Goal: Task Accomplishment & Management: Manage account settings

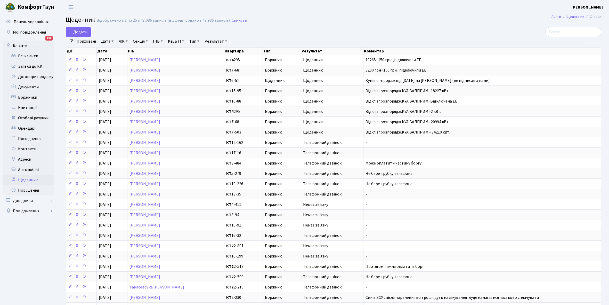
select select "25"
click at [32, 56] on link "Всі клієнти" at bounding box center [29, 56] width 52 height 10
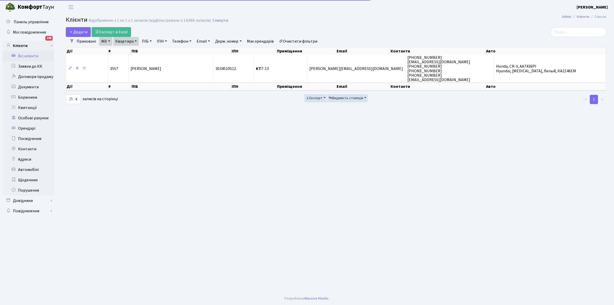
select select "25"
click at [566, 32] on input "search" at bounding box center [578, 32] width 56 height 10
click at [134, 40] on link "Квартира" at bounding box center [126, 41] width 26 height 9
click at [133, 54] on input "7-13" at bounding box center [128, 51] width 30 height 10
type input "7"
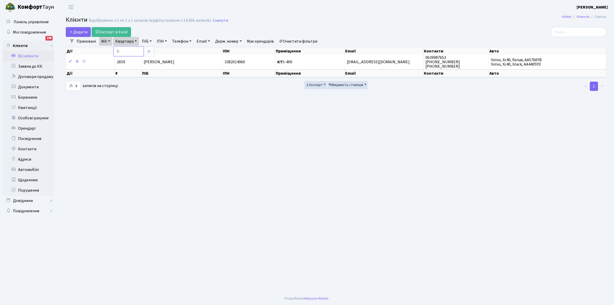
type input "5"
click at [302, 39] on link "Очистити фільтри" at bounding box center [298, 41] width 43 height 9
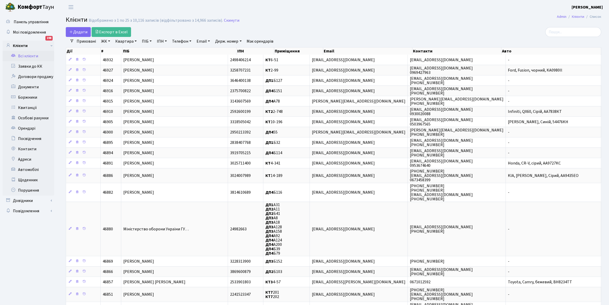
click at [108, 41] on link "ЖК" at bounding box center [105, 41] width 13 height 9
click at [125, 69] on li "КТ2, просп. Соборності, 17" at bounding box center [131, 68] width 62 height 9
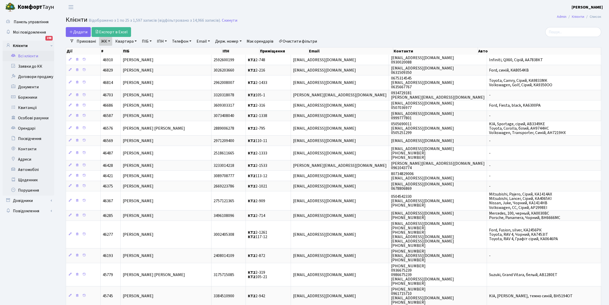
click at [135, 40] on link "Квартира" at bounding box center [126, 41] width 26 height 9
click at [127, 49] on input "text" at bounding box center [128, 51] width 30 height 10
type input "2-1391"
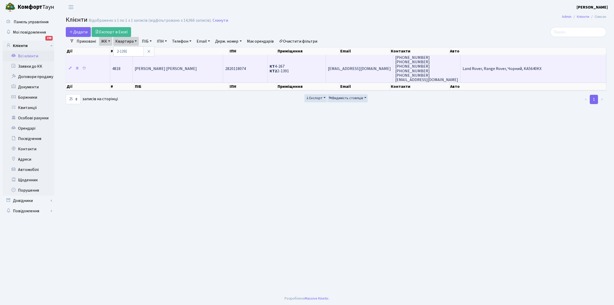
click at [181, 59] on td "Жудов Андрій Євгенович" at bounding box center [178, 69] width 91 height 28
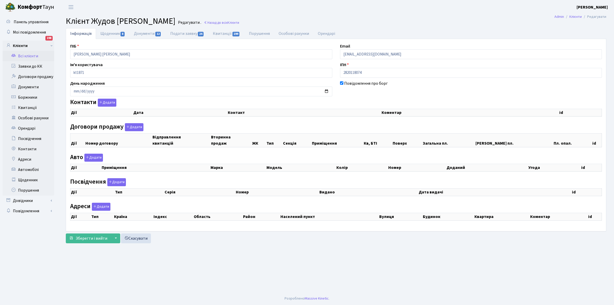
checkbox input "true"
select select "25"
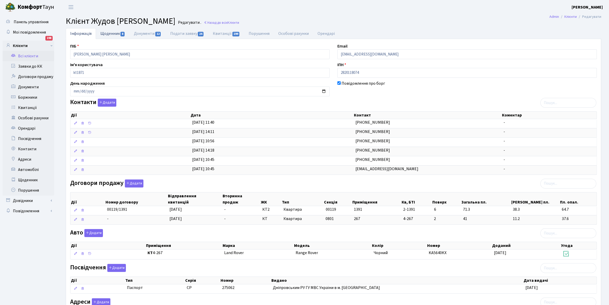
click at [110, 35] on link "Щоденник 8" at bounding box center [113, 33] width 34 height 11
select select "25"
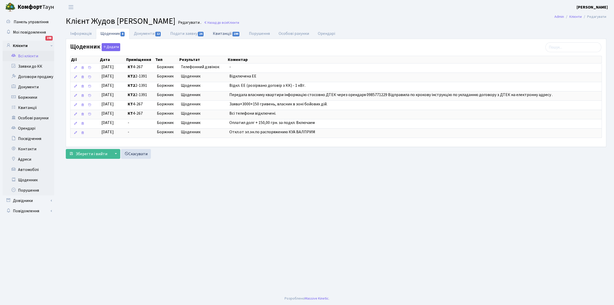
click at [219, 33] on link "Квитанції 199" at bounding box center [226, 33] width 36 height 11
select select "25"
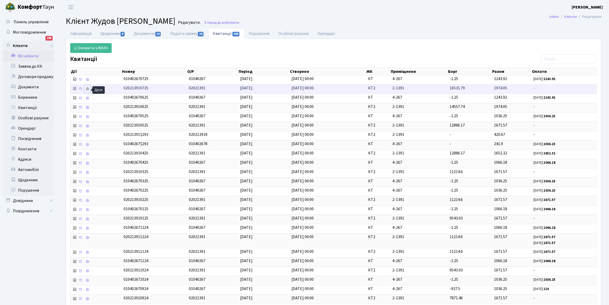
click at [90, 89] on link at bounding box center [87, 89] width 6 height 8
click at [74, 34] on link "Інформація" at bounding box center [81, 33] width 30 height 11
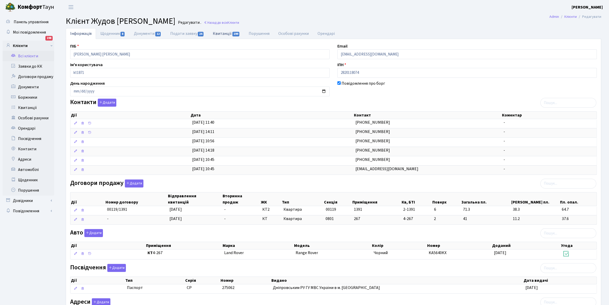
click at [222, 31] on link "Квитанції 199" at bounding box center [226, 33] width 36 height 11
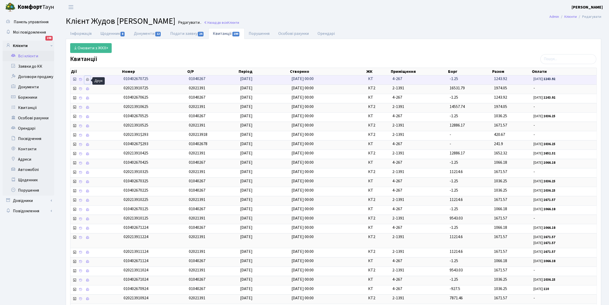
click at [88, 81] on icon at bounding box center [88, 80] width 4 height 4
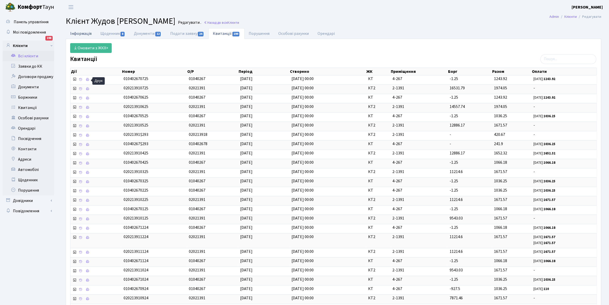
click at [81, 33] on link "Інформація" at bounding box center [81, 33] width 30 height 11
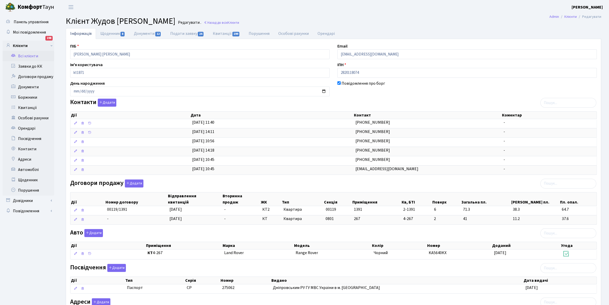
click at [29, 53] on link "Всі клієнти" at bounding box center [29, 56] width 52 height 10
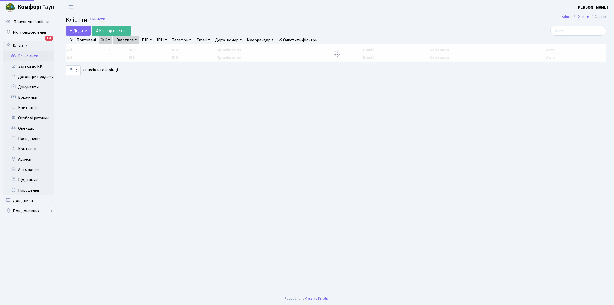
select select "25"
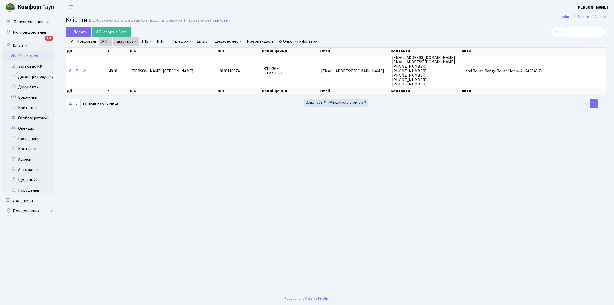
click at [109, 40] on link "ЖК" at bounding box center [105, 41] width 13 height 9
click at [301, 39] on link "Очистити фільтри" at bounding box center [298, 41] width 43 height 9
select select
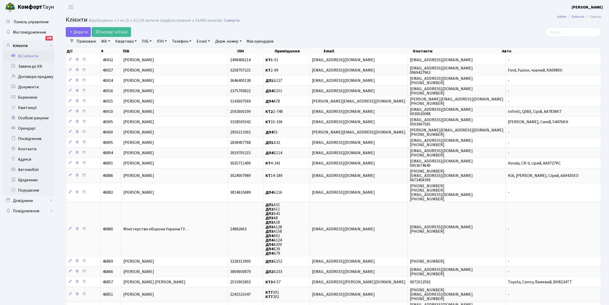
click at [108, 41] on link "ЖК" at bounding box center [105, 41] width 13 height 9
click at [122, 59] on li "КТ, вул. Регенераторна, 4" at bounding box center [131, 59] width 62 height 9
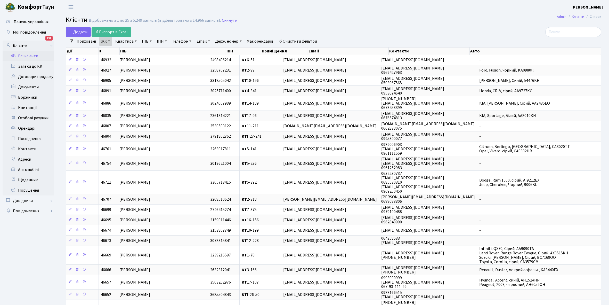
click at [136, 41] on link "Квартира" at bounding box center [126, 41] width 26 height 9
click at [134, 50] on input "text" at bounding box center [128, 51] width 30 height 10
type input "5-400"
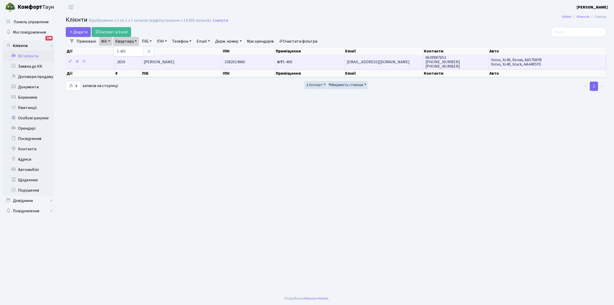
click at [167, 64] on span "Ткач Юлія Юріївна" at bounding box center [159, 62] width 31 height 6
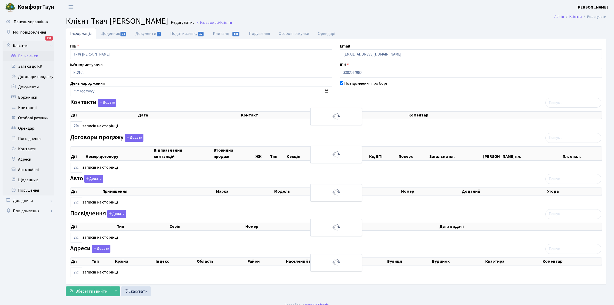
select select "25"
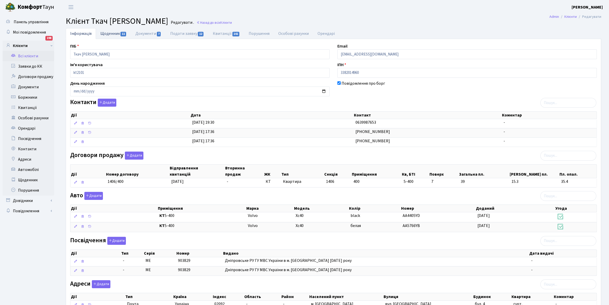
click at [107, 34] on link "Щоденник 11" at bounding box center [113, 33] width 35 height 11
select select "25"
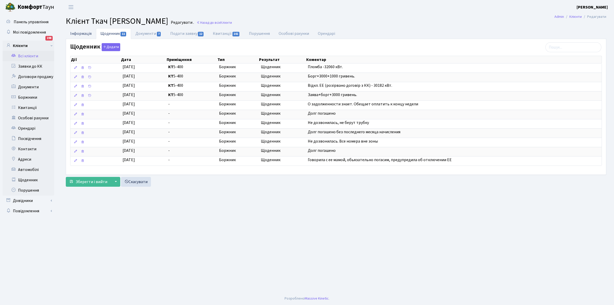
click at [76, 35] on link "Інформація" at bounding box center [81, 33] width 30 height 11
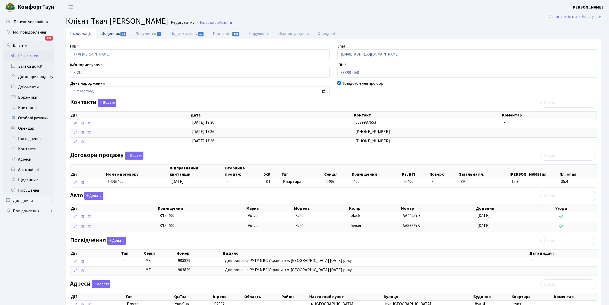
click at [106, 34] on link "Щоденник 11" at bounding box center [113, 33] width 35 height 11
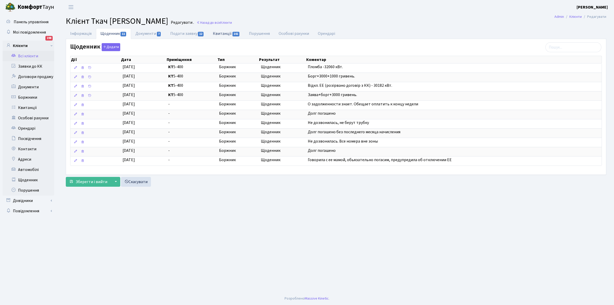
click at [225, 35] on link "Квитанції 141" at bounding box center [226, 33] width 36 height 11
select select "25"
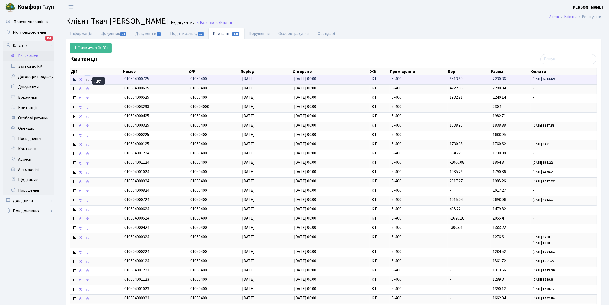
click at [88, 80] on icon at bounding box center [88, 80] width 4 height 4
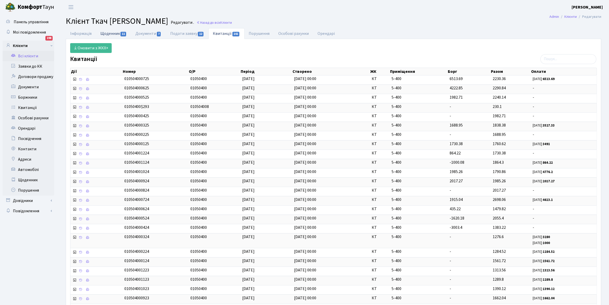
click at [110, 36] on link "Щоденник 11" at bounding box center [113, 33] width 35 height 11
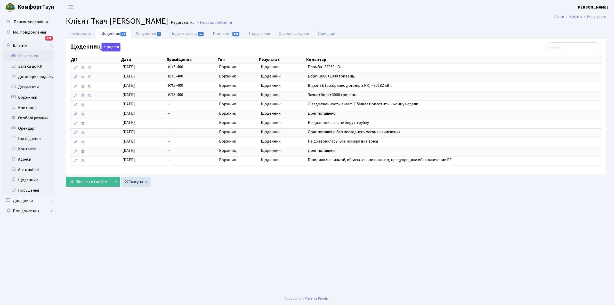
click at [110, 48] on button "Додати" at bounding box center [111, 47] width 19 height 8
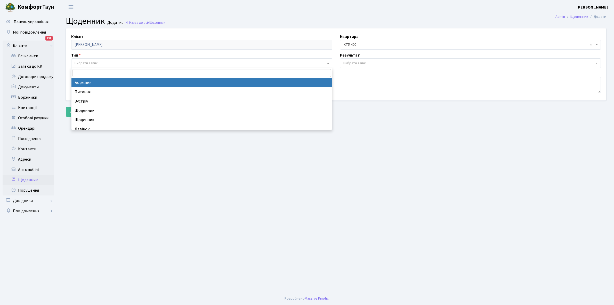
click at [83, 63] on span "Вибрати запис" at bounding box center [86, 63] width 23 height 5
drag, startPoint x: 91, startPoint y: 82, endPoint x: 104, endPoint y: 77, distance: 14.1
select select "189"
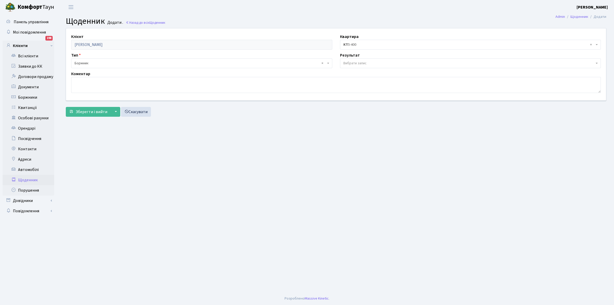
click at [366, 61] on span "Вибрати запис" at bounding box center [354, 63] width 23 height 5
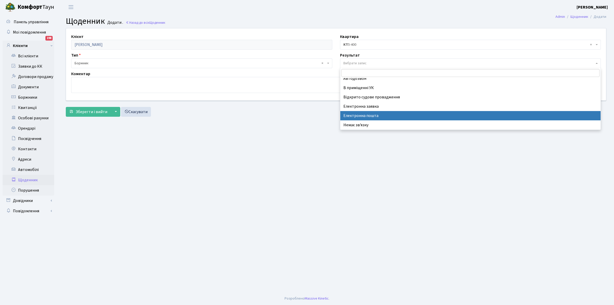
scroll to position [32, 0]
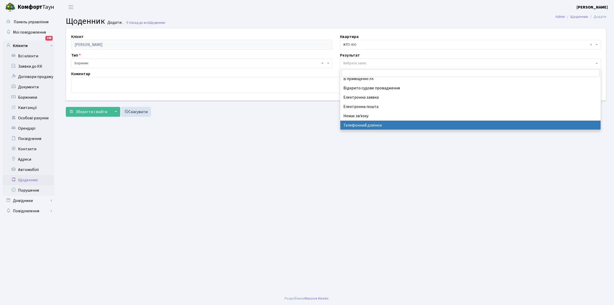
select select "196"
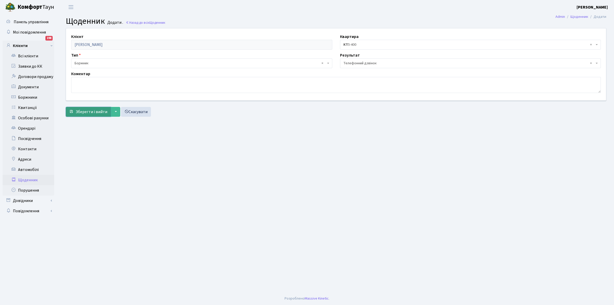
click at [89, 113] on span "Зберегти і вийти" at bounding box center [92, 112] width 32 height 6
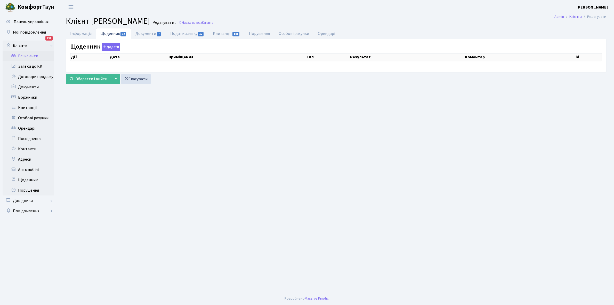
select select "25"
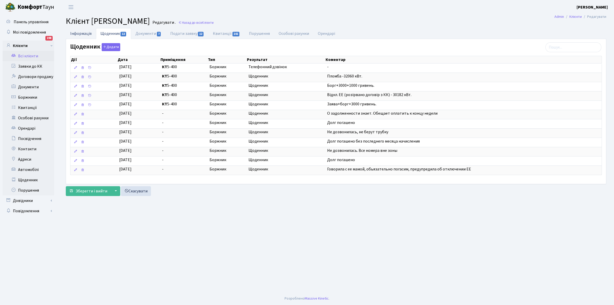
click at [72, 33] on link "Інформація" at bounding box center [81, 33] width 30 height 11
select select "25"
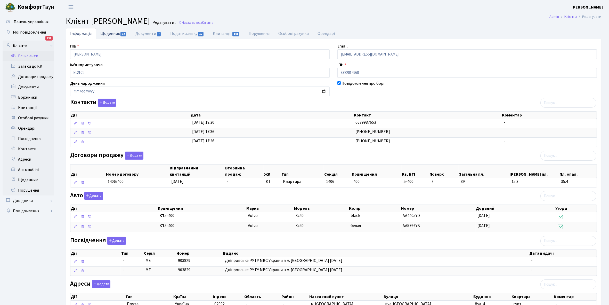
click at [111, 31] on link "Щоденник 12" at bounding box center [113, 33] width 35 height 11
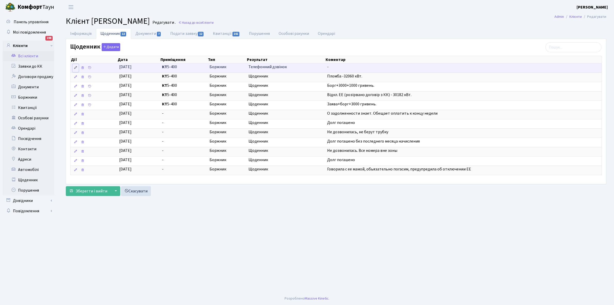
click at [74, 68] on icon at bounding box center [76, 68] width 4 height 4
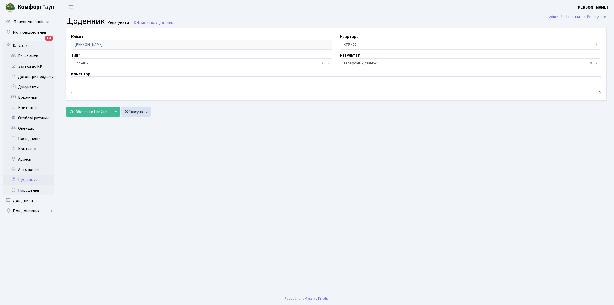
click at [104, 83] on textarea at bounding box center [335, 85] width 529 height 16
type textarea "Y"
type textarea "Не бере трубку телефона"
click at [91, 113] on span "Зберегти і вийти" at bounding box center [92, 112] width 32 height 6
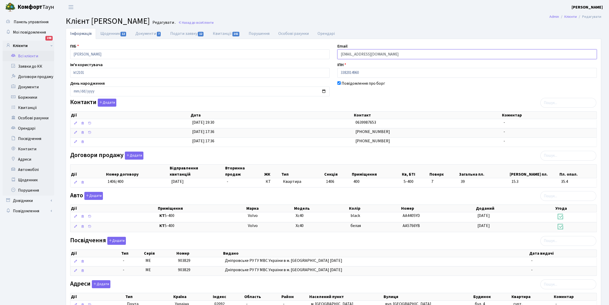
drag, startPoint x: 340, startPoint y: 53, endPoint x: 388, endPoint y: 52, distance: 48.7
click at [388, 52] on input "Linka-993@mail.ru" at bounding box center [466, 54] width 259 height 10
click at [35, 55] on link "Всі клієнти" at bounding box center [29, 56] width 52 height 10
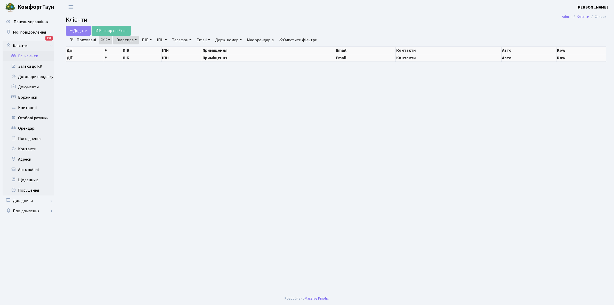
select select "25"
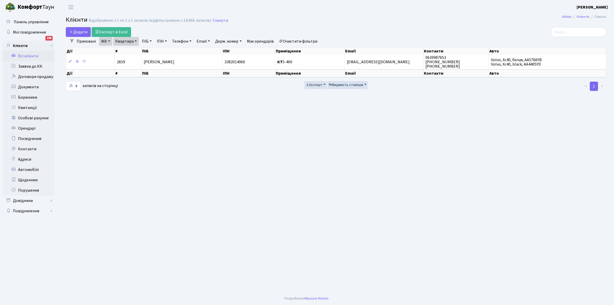
click at [135, 40] on link "Квартира" at bounding box center [126, 41] width 26 height 9
click at [133, 49] on input "5-400" at bounding box center [128, 51] width 30 height 10
type input "5-574"
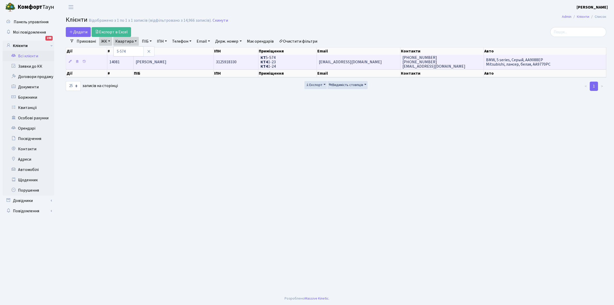
click at [179, 63] on td "Басов Ілля Вікторович" at bounding box center [174, 62] width 80 height 14
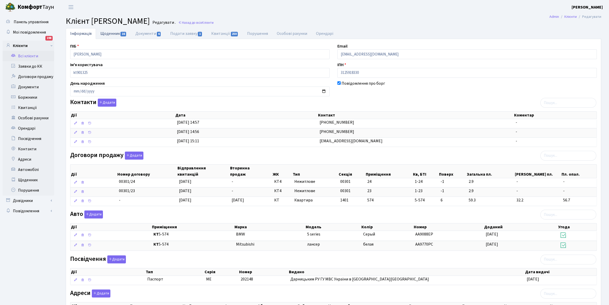
click at [105, 34] on link "Щоденник 16" at bounding box center [113, 33] width 35 height 11
select select "25"
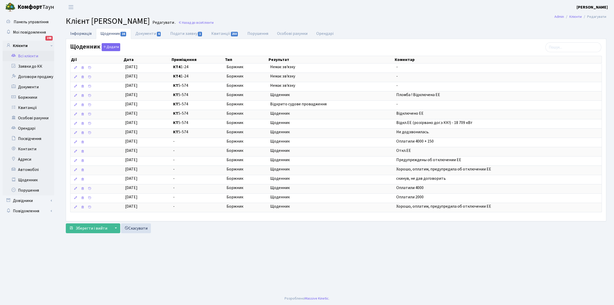
click at [73, 32] on link "Інформація" at bounding box center [81, 33] width 30 height 11
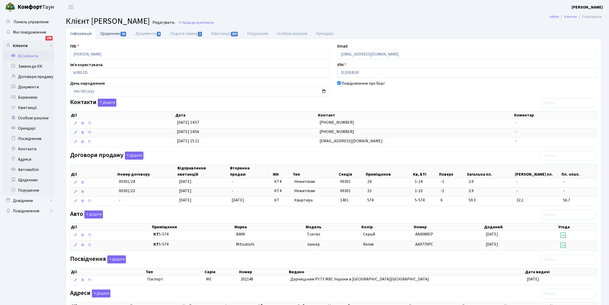
click at [108, 35] on link "Щоденник 16" at bounding box center [113, 33] width 35 height 11
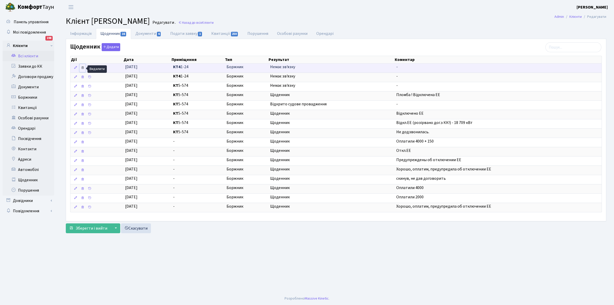
click at [83, 67] on icon at bounding box center [83, 68] width 4 height 4
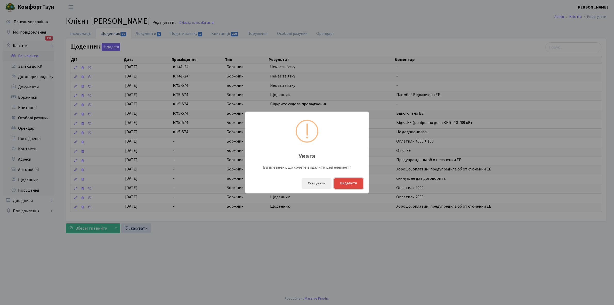
click at [345, 182] on button "Видалити" at bounding box center [348, 183] width 29 height 11
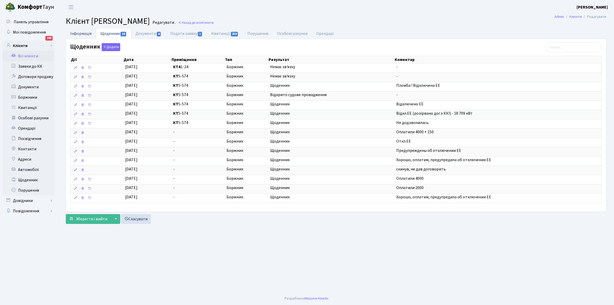
click at [79, 32] on link "Інформація" at bounding box center [81, 33] width 30 height 11
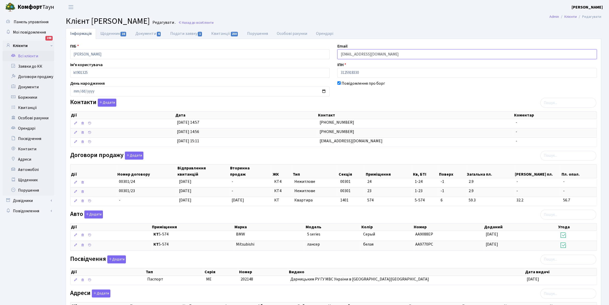
drag, startPoint x: 339, startPoint y: 52, endPoint x: 395, endPoint y: 55, distance: 56.0
click at [395, 55] on input "[EMAIL_ADDRESS][DOMAIN_NAME]" at bounding box center [466, 54] width 259 height 10
click at [28, 178] on link "Щоденник" at bounding box center [29, 180] width 52 height 10
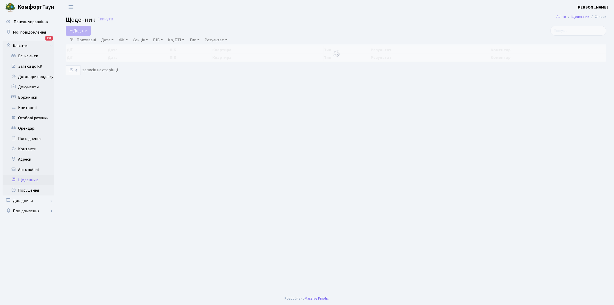
select select "25"
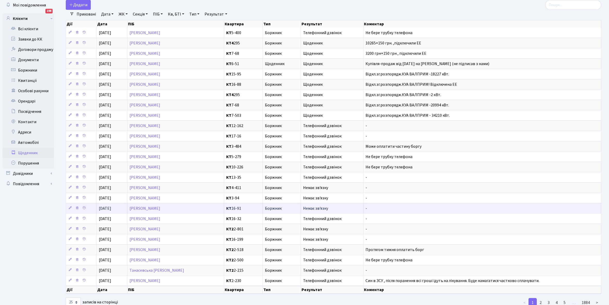
scroll to position [15, 0]
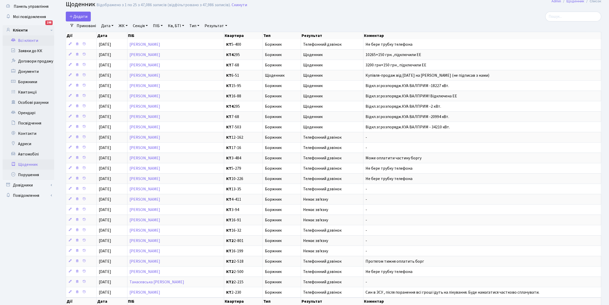
click at [27, 40] on link "Всі клієнти" at bounding box center [29, 40] width 52 height 10
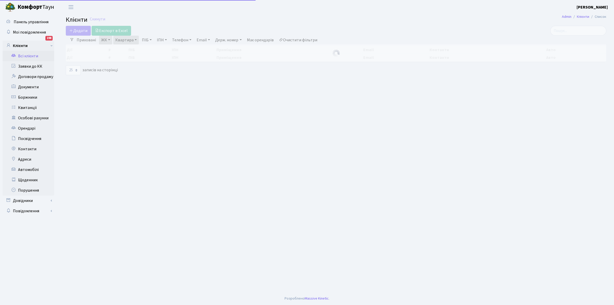
select select "25"
